Goal: Use online tool/utility: Utilize a website feature to perform a specific function

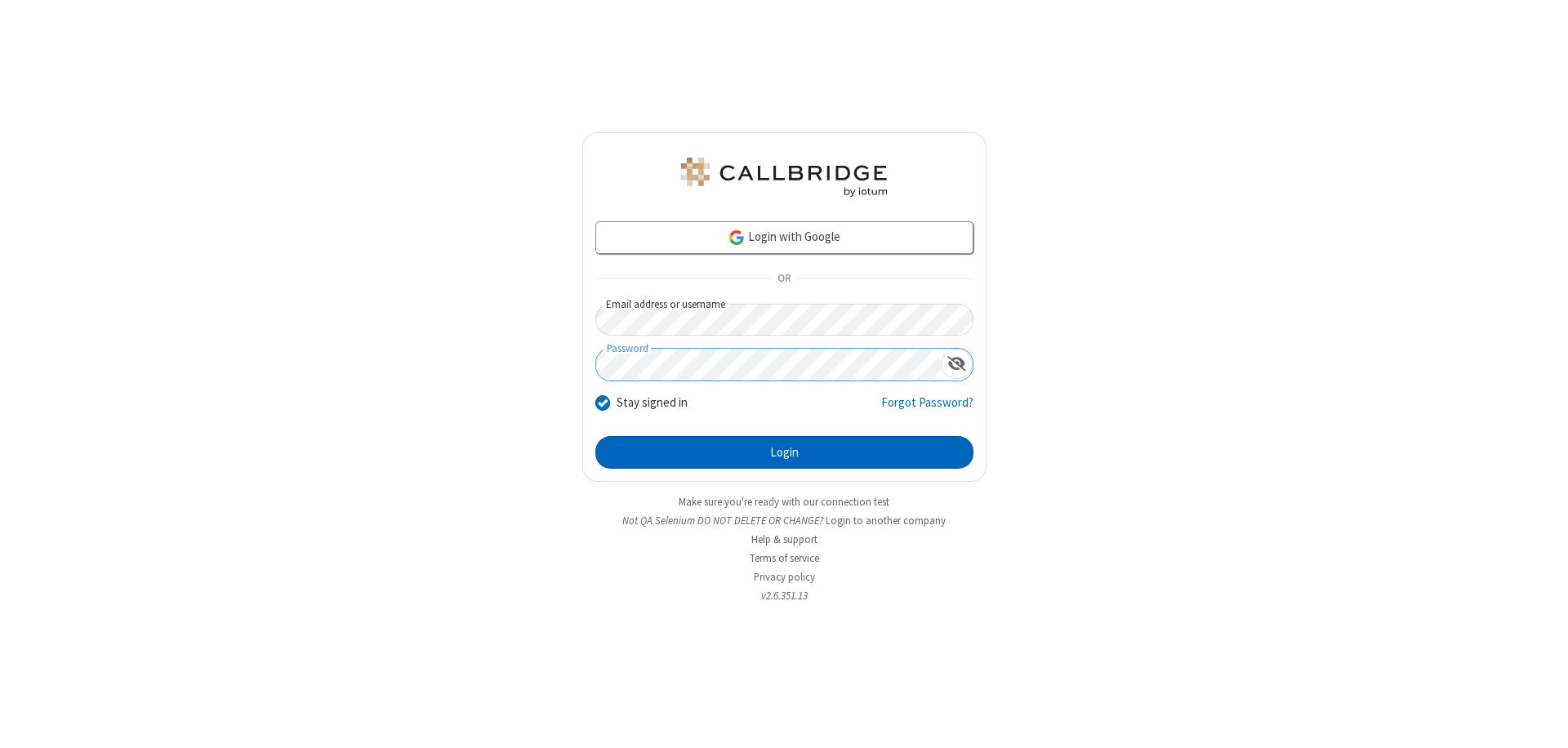
click at [784, 453] on button "Login" at bounding box center [784, 453] width 378 height 33
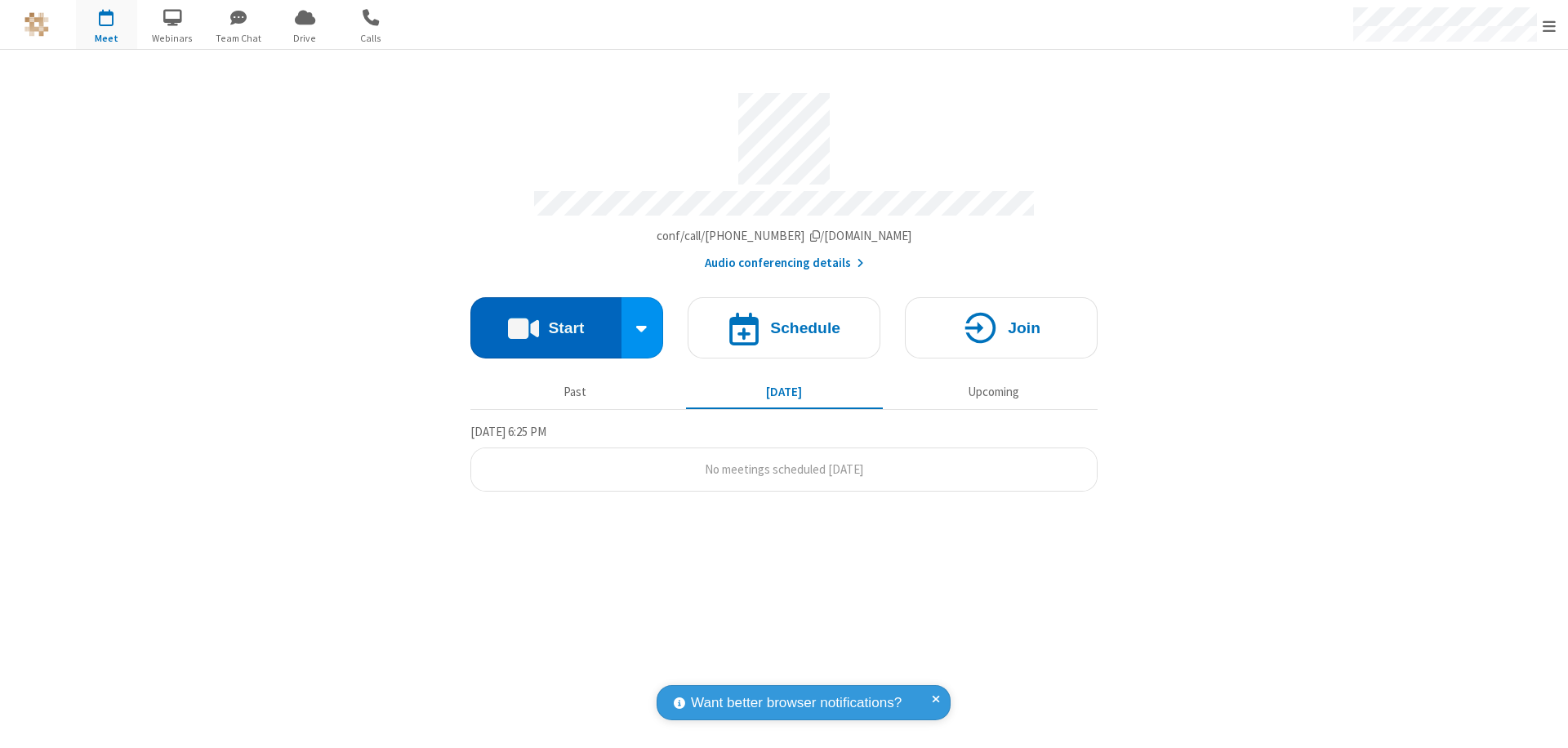
click at [546, 321] on button "Start" at bounding box center [546, 328] width 151 height 62
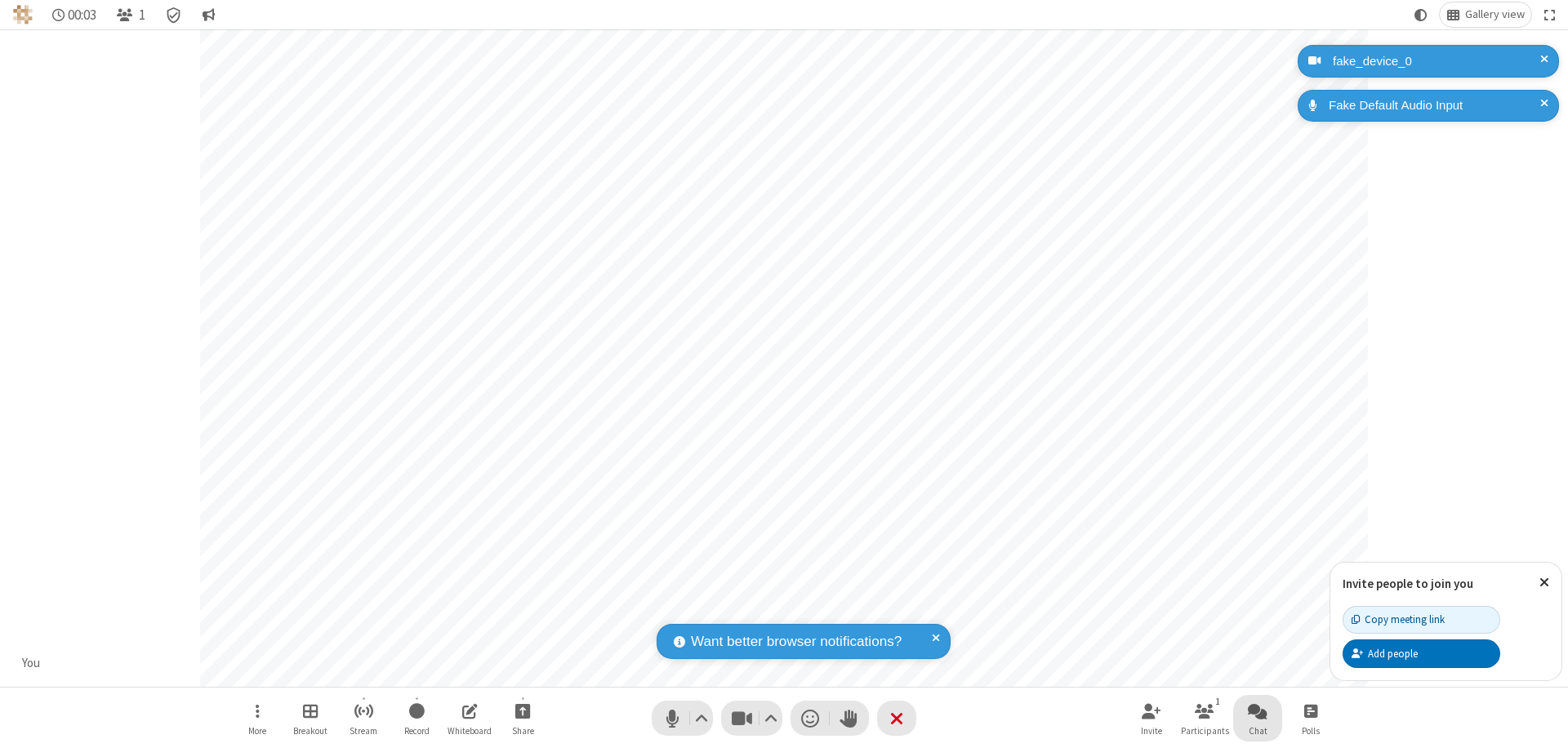
click at [1258, 711] on span "Open chat" at bounding box center [1257, 712] width 20 height 21
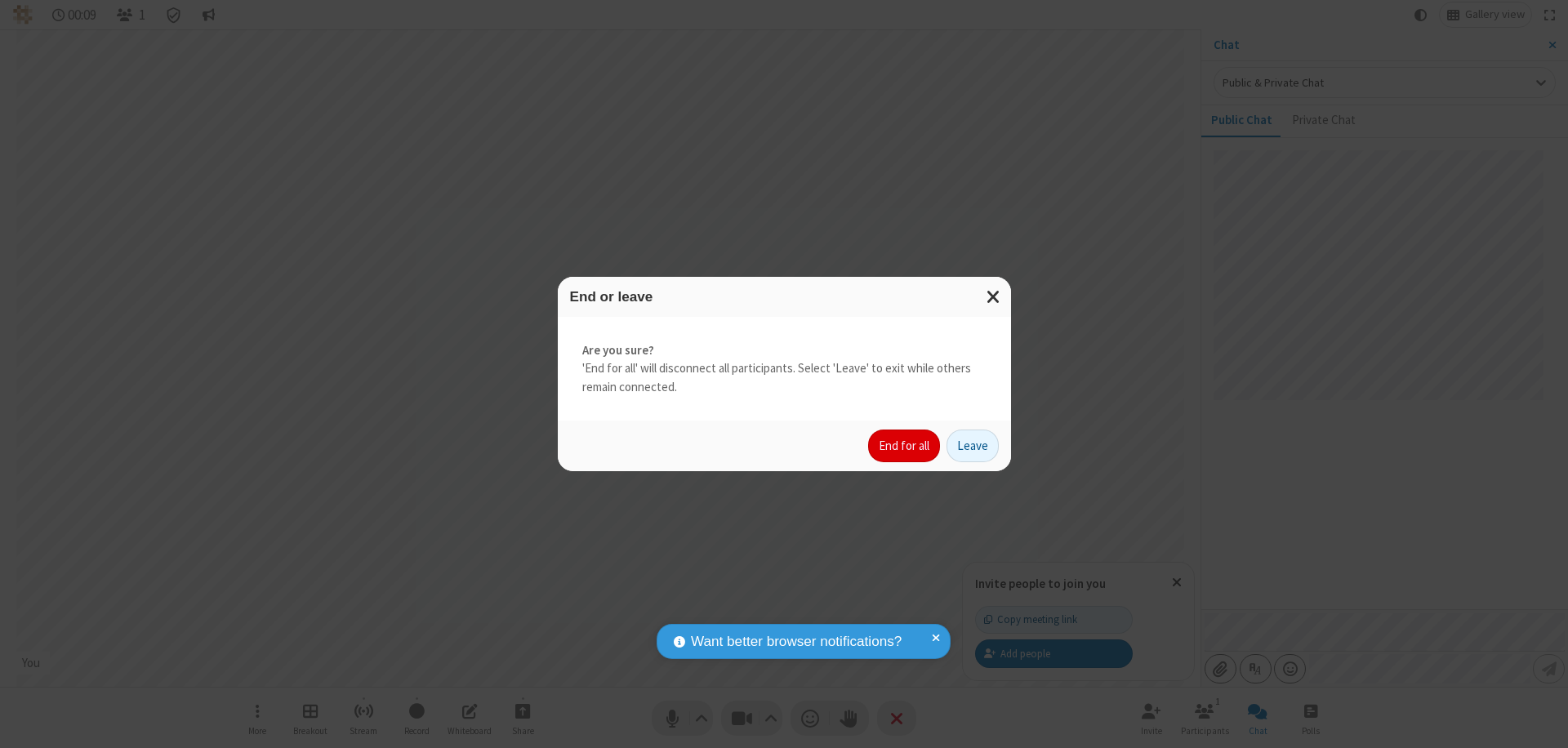
click at [905, 446] on button "End for all" at bounding box center [904, 446] width 72 height 33
